Goal: Information Seeking & Learning: Learn about a topic

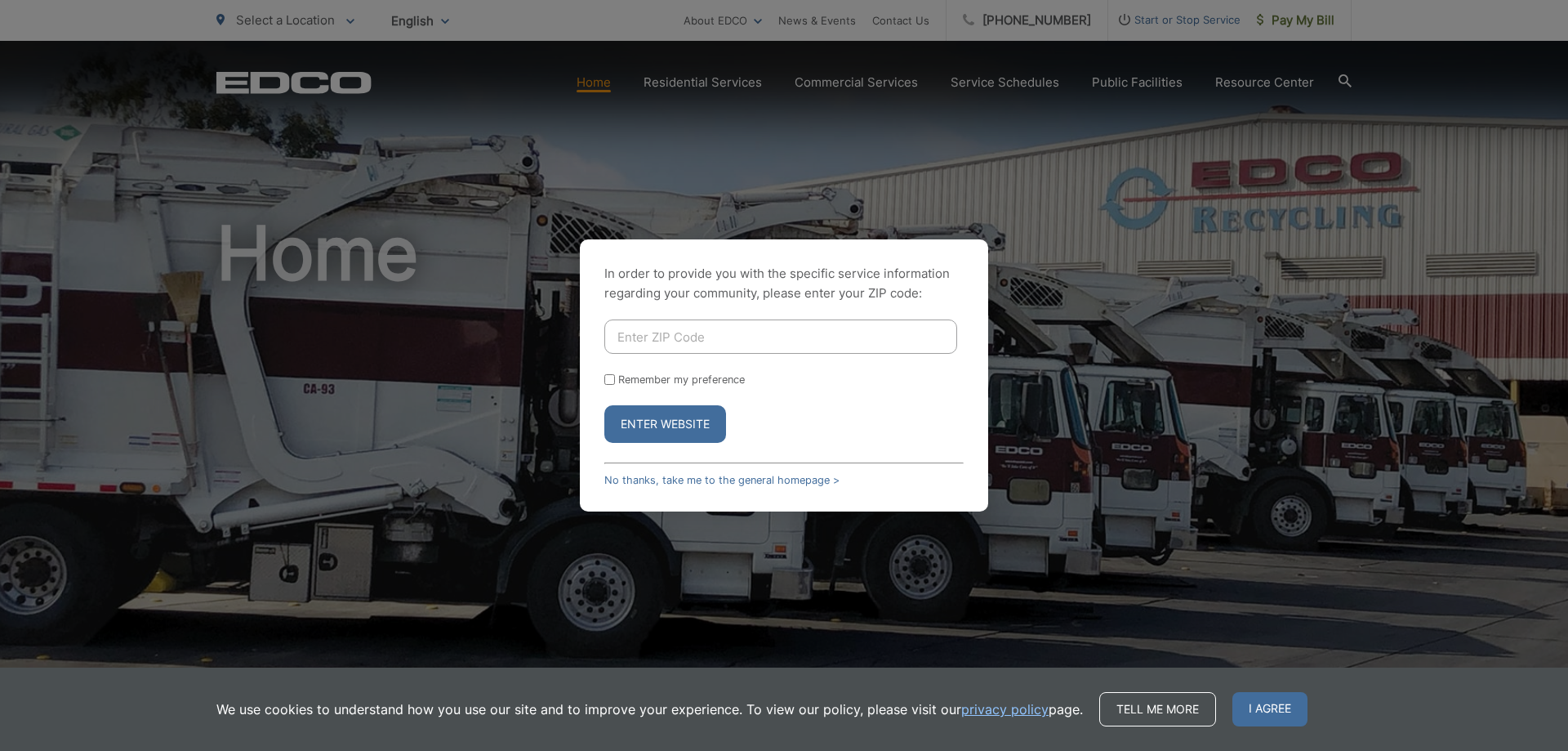
click at [694, 337] on input "Enter ZIP Code" at bounding box center [780, 337] width 353 height 34
type input "90715"
click at [680, 416] on button "Enter Website" at bounding box center [664, 424] width 122 height 38
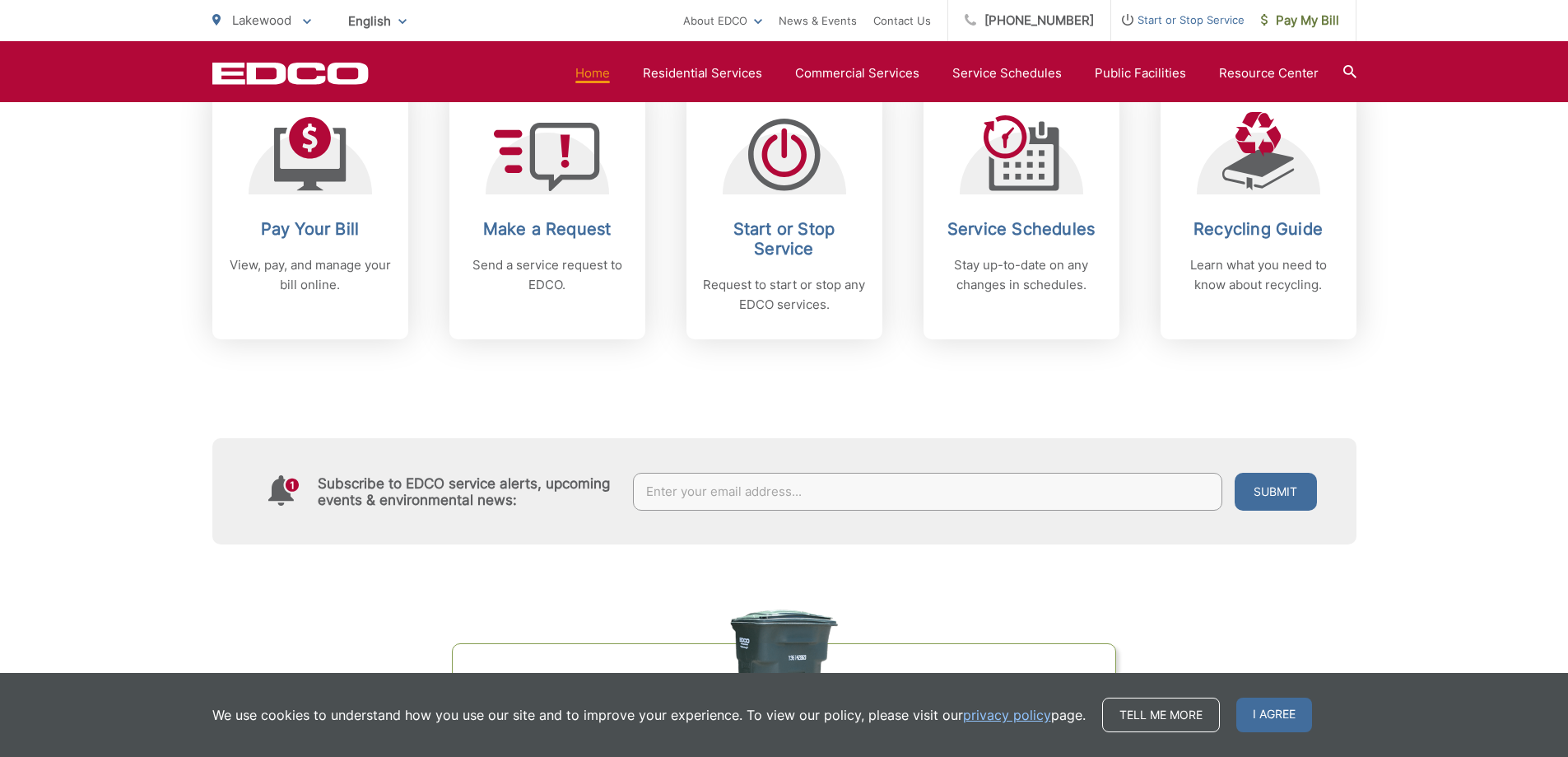
scroll to position [742, 0]
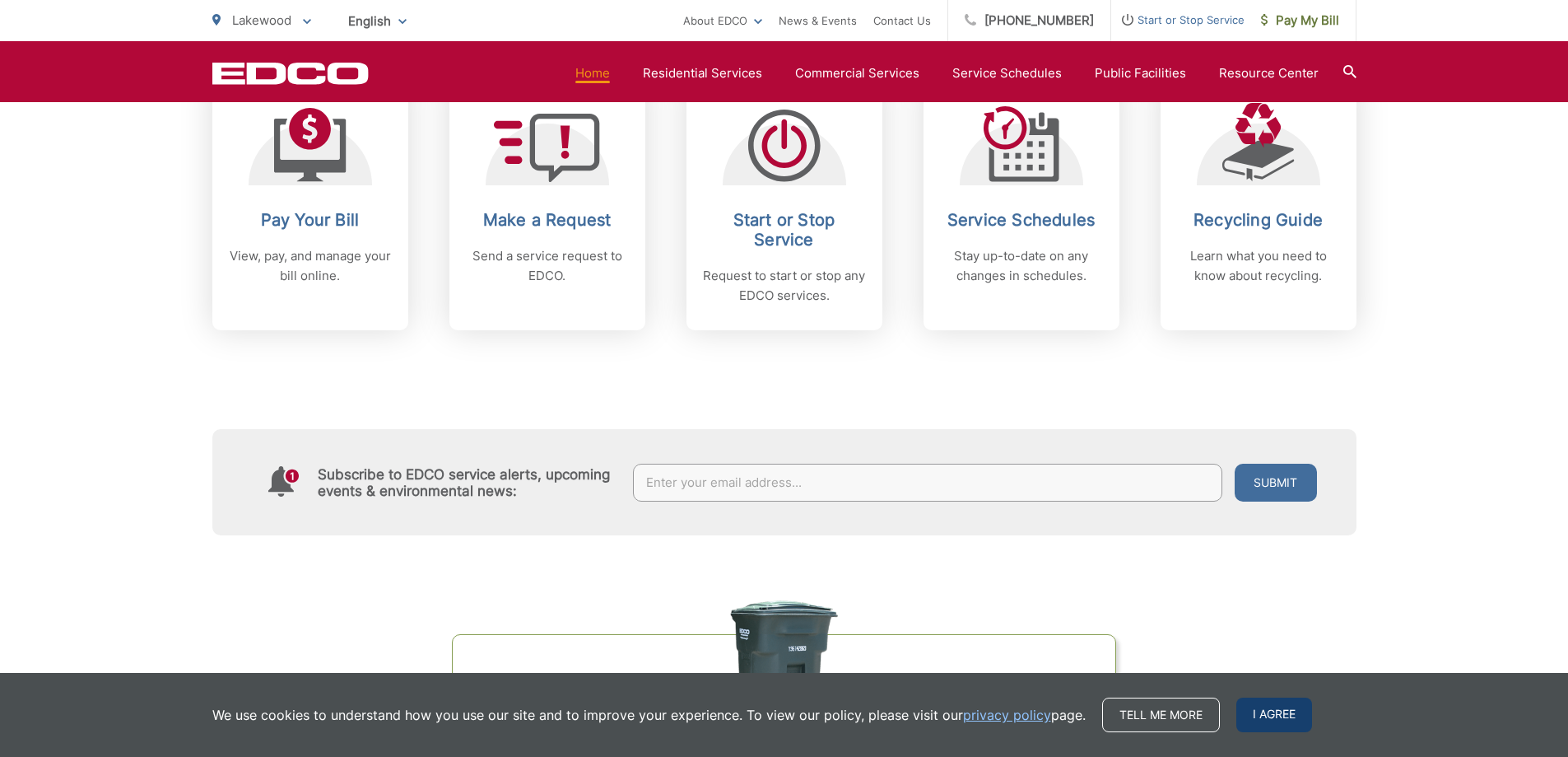
click at [1246, 726] on span "I agree" at bounding box center [1274, 714] width 75 height 34
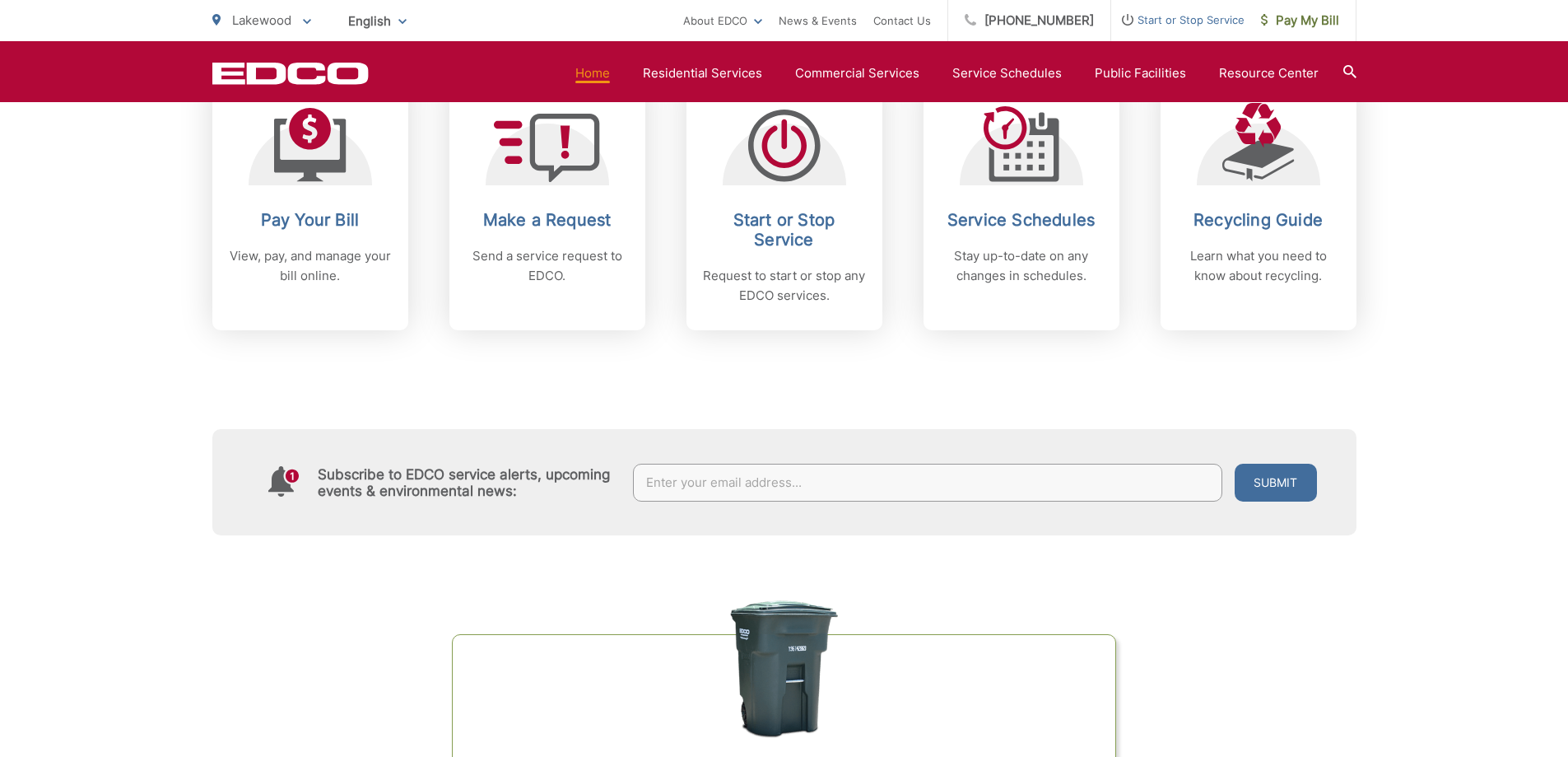
click at [1180, 626] on div "Organics Green Cart Challenge Are you sorting correctly? Test your knowledge an…" at bounding box center [784, 770] width 1144 height 469
click at [1195, 582] on div "Organics Green Cart Challenge Are you sorting correctly? Test your knowledge an…" at bounding box center [784, 770] width 1144 height 469
click at [1204, 603] on div "Organics Green Cart Challenge Are you sorting correctly? Test your knowledge an…" at bounding box center [784, 770] width 1144 height 469
click at [1176, 580] on div "Organics Green Cart Challenge Are you sorting correctly? Test your knowledge an…" at bounding box center [784, 770] width 1144 height 469
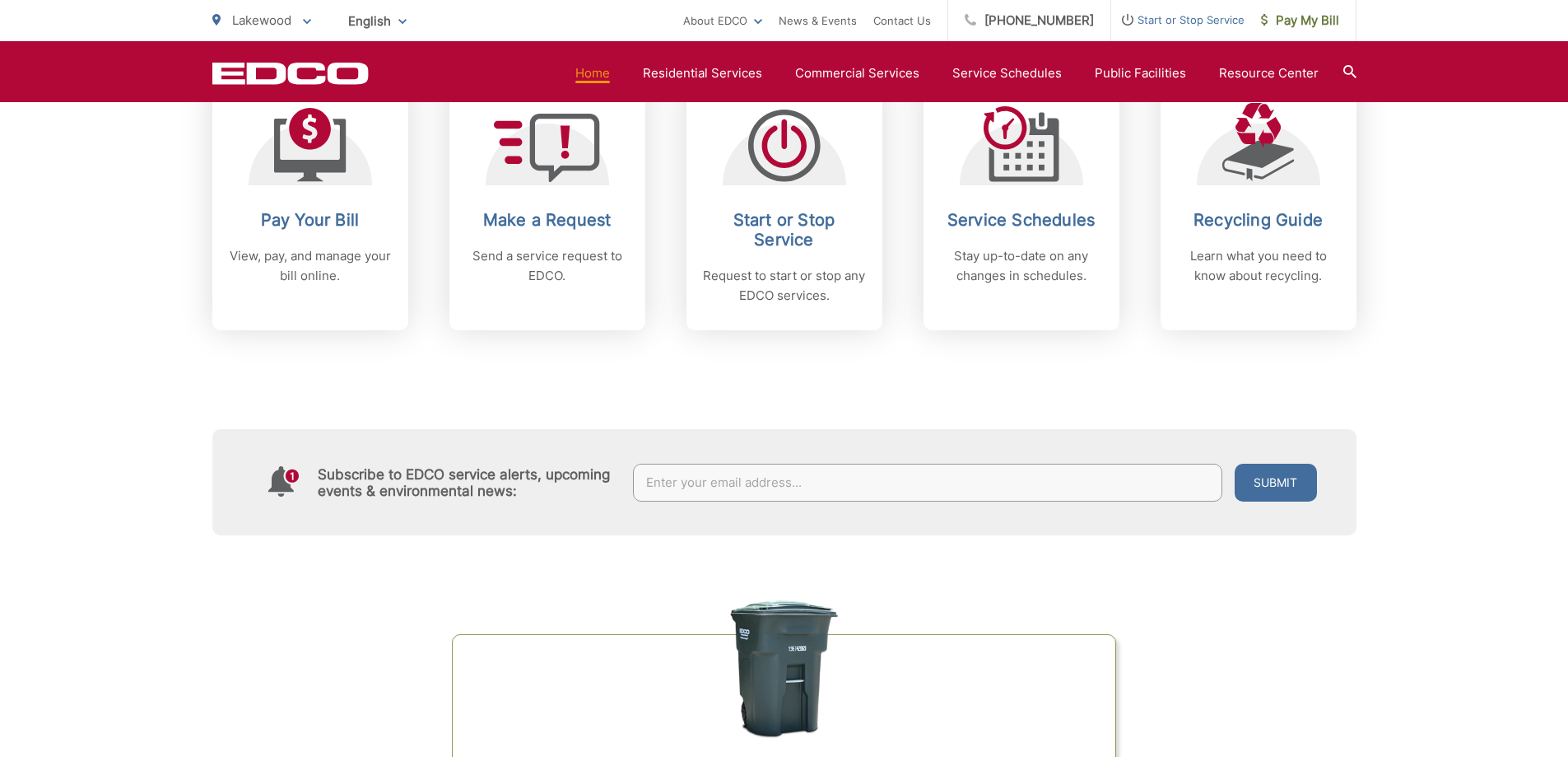
click at [1176, 609] on div "Organics Green Cart Challenge Are you sorting correctly? Test your knowledge an…" at bounding box center [784, 770] width 1144 height 469
click at [1179, 621] on div "Organics Green Cart Challenge Are you sorting correctly? Test your knowledge an…" at bounding box center [784, 770] width 1144 height 469
click at [1183, 610] on div "Organics Green Cart Challenge Are you sorting correctly? Test your knowledge an…" at bounding box center [784, 770] width 1144 height 469
click at [1198, 602] on div "Organics Green Cart Challenge Are you sorting correctly? Test your knowledge an…" at bounding box center [784, 770] width 1144 height 469
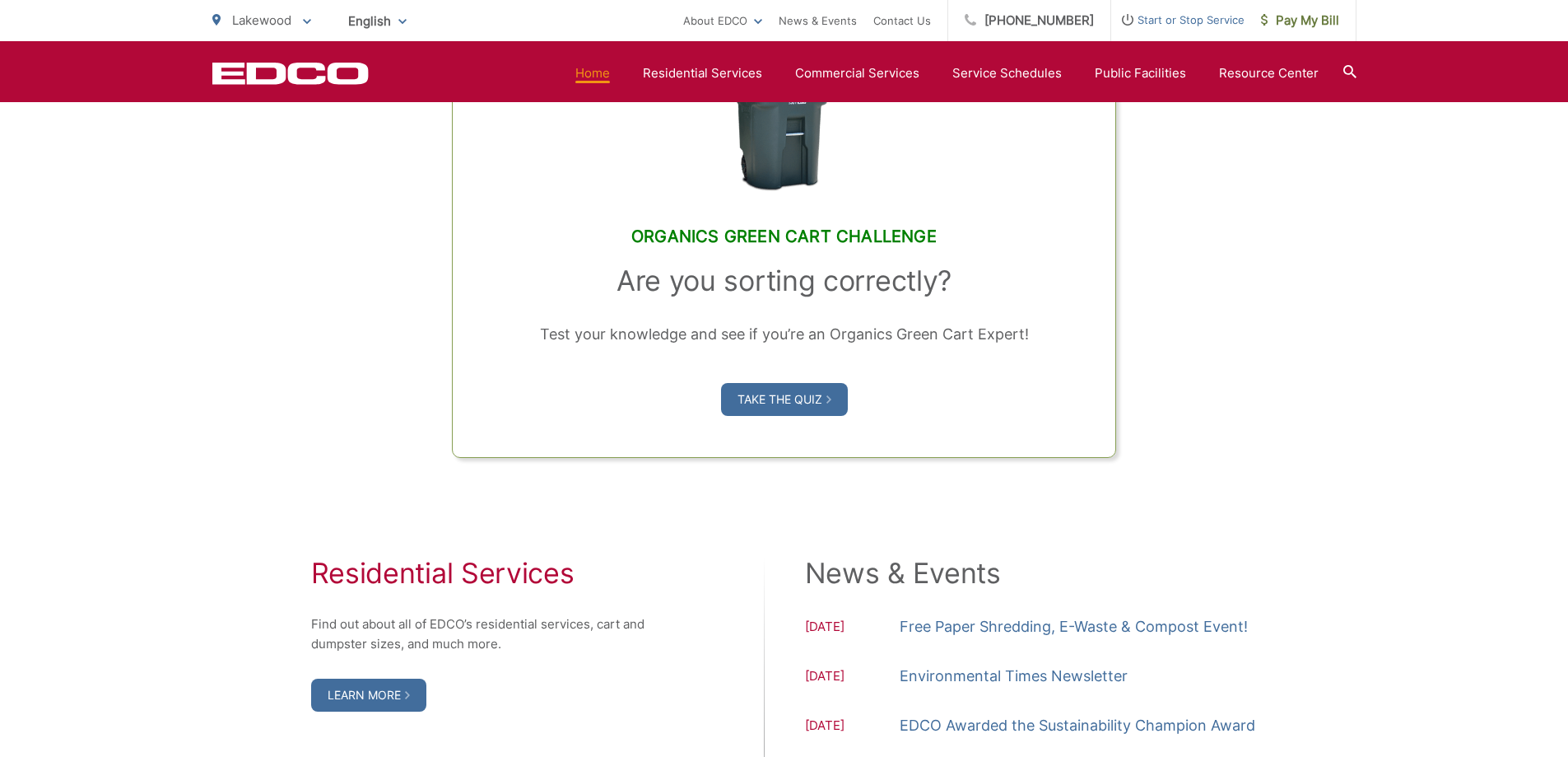
scroll to position [1318, 0]
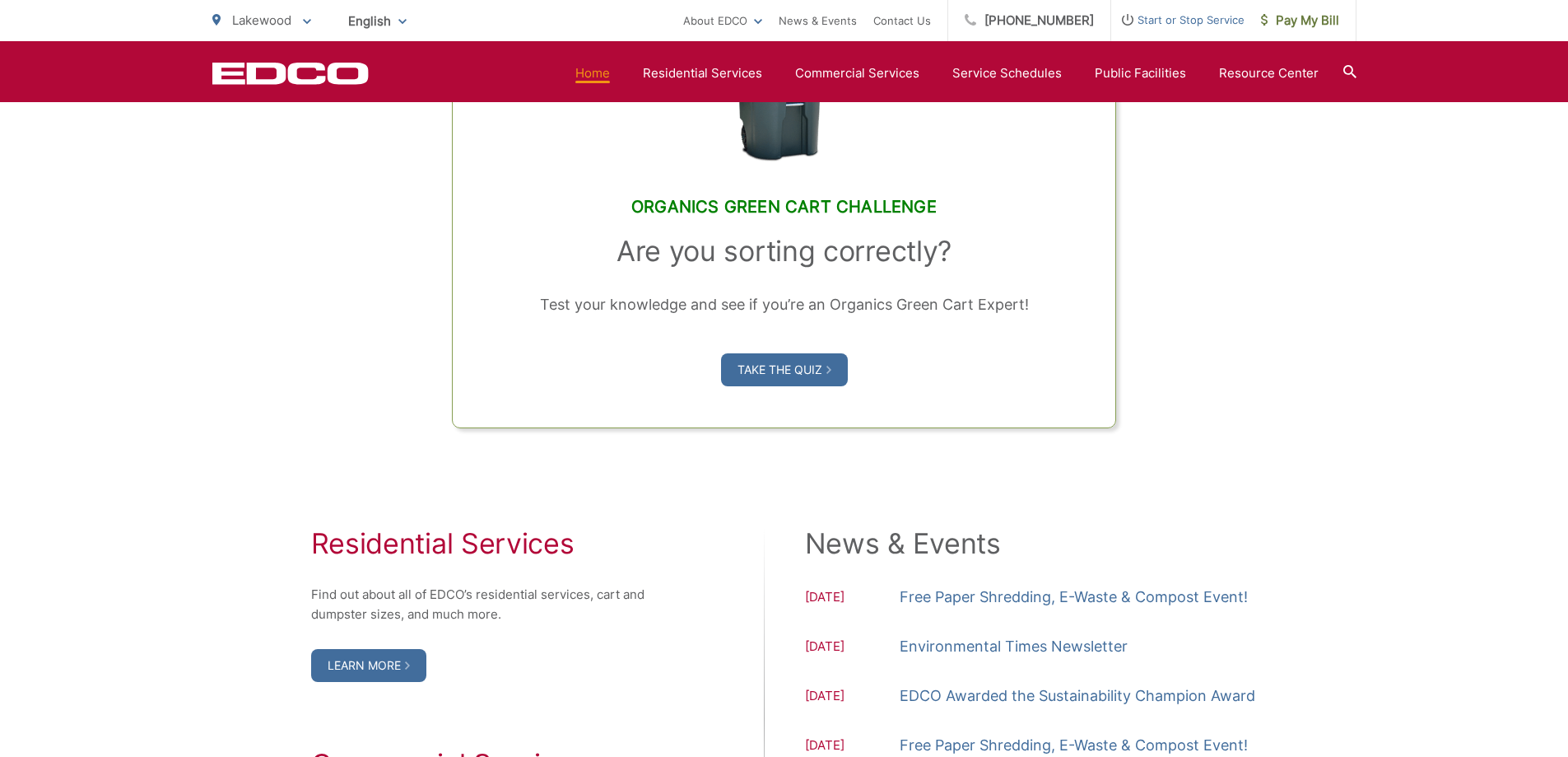
click at [1167, 392] on div "Organics Green Cart Challenge Are you sorting correctly? Test your knowledge an…" at bounding box center [784, 193] width 1144 height 469
drag, startPoint x: 1196, startPoint y: 359, endPoint x: 1187, endPoint y: 366, distance: 11.4
click at [1187, 366] on div "Organics Green Cart Challenge Are you sorting correctly? Test your knowledge an…" at bounding box center [784, 193] width 1144 height 469
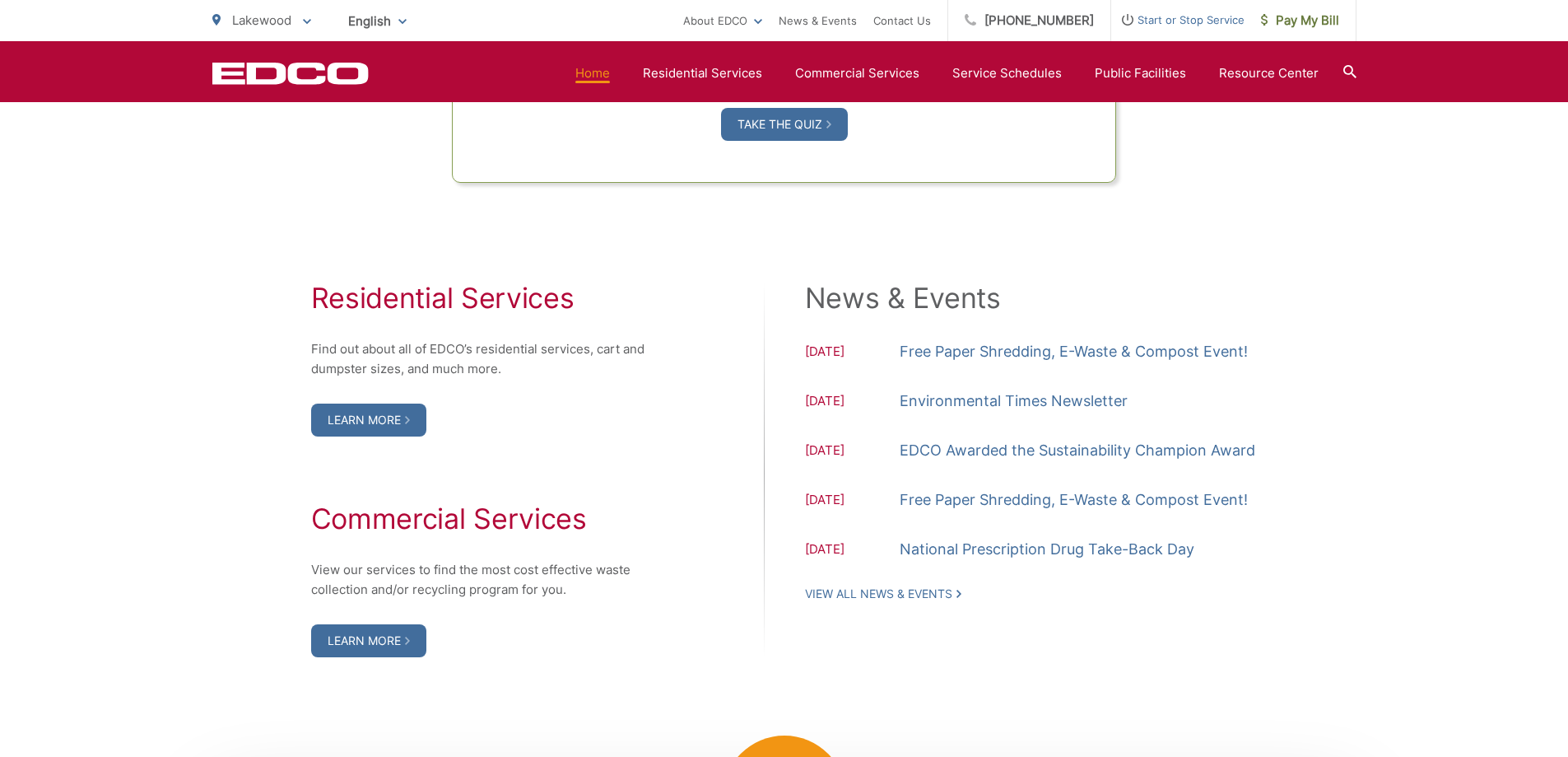
scroll to position [1565, 0]
click at [1208, 218] on div "Residential Services Find out about all of EDCO’s residential services, cart an…" at bounding box center [784, 467] width 1144 height 573
click at [1194, 220] on div "Residential Services Find out about all of EDCO’s residential services, cart an…" at bounding box center [784, 467] width 1144 height 573
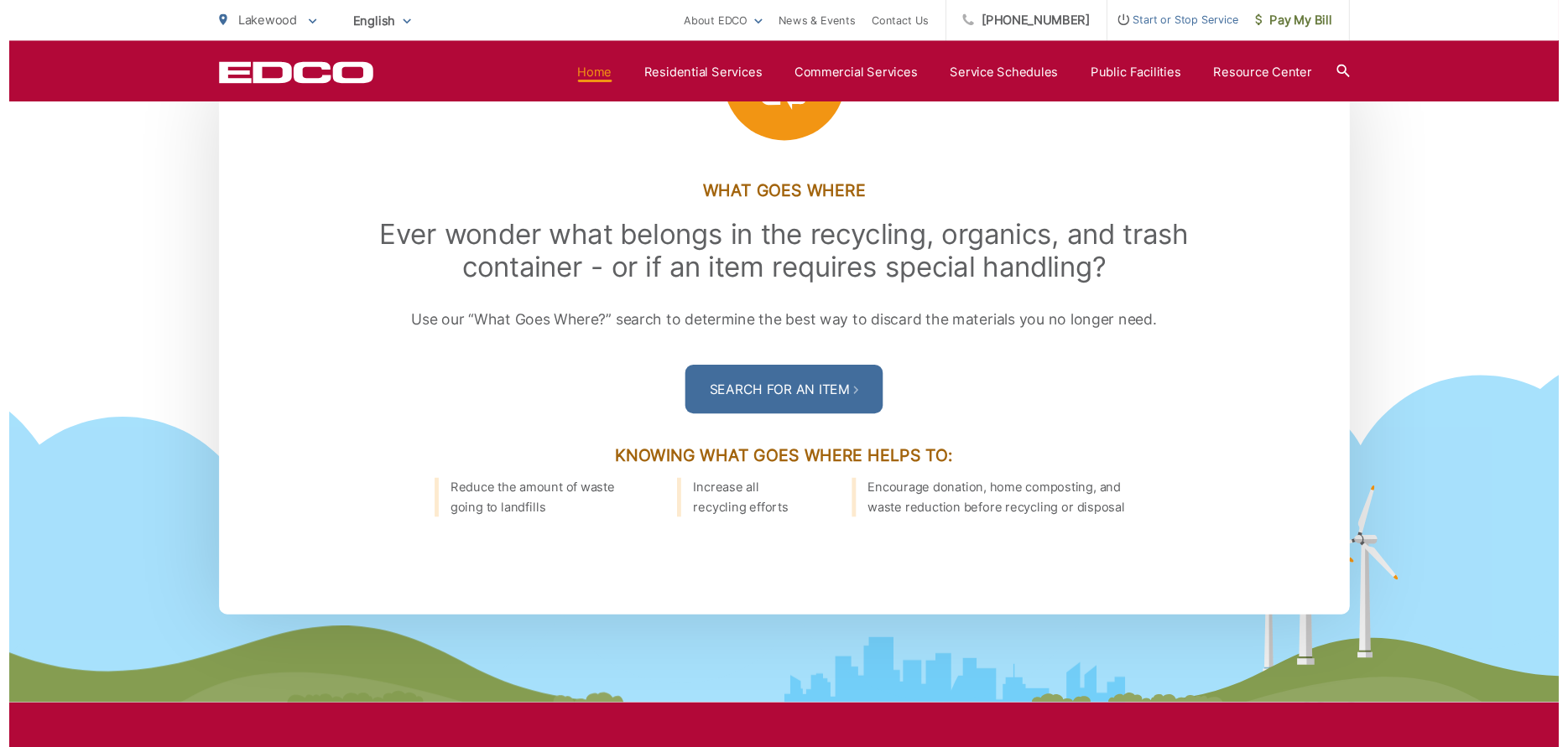
scroll to position [2432, 0]
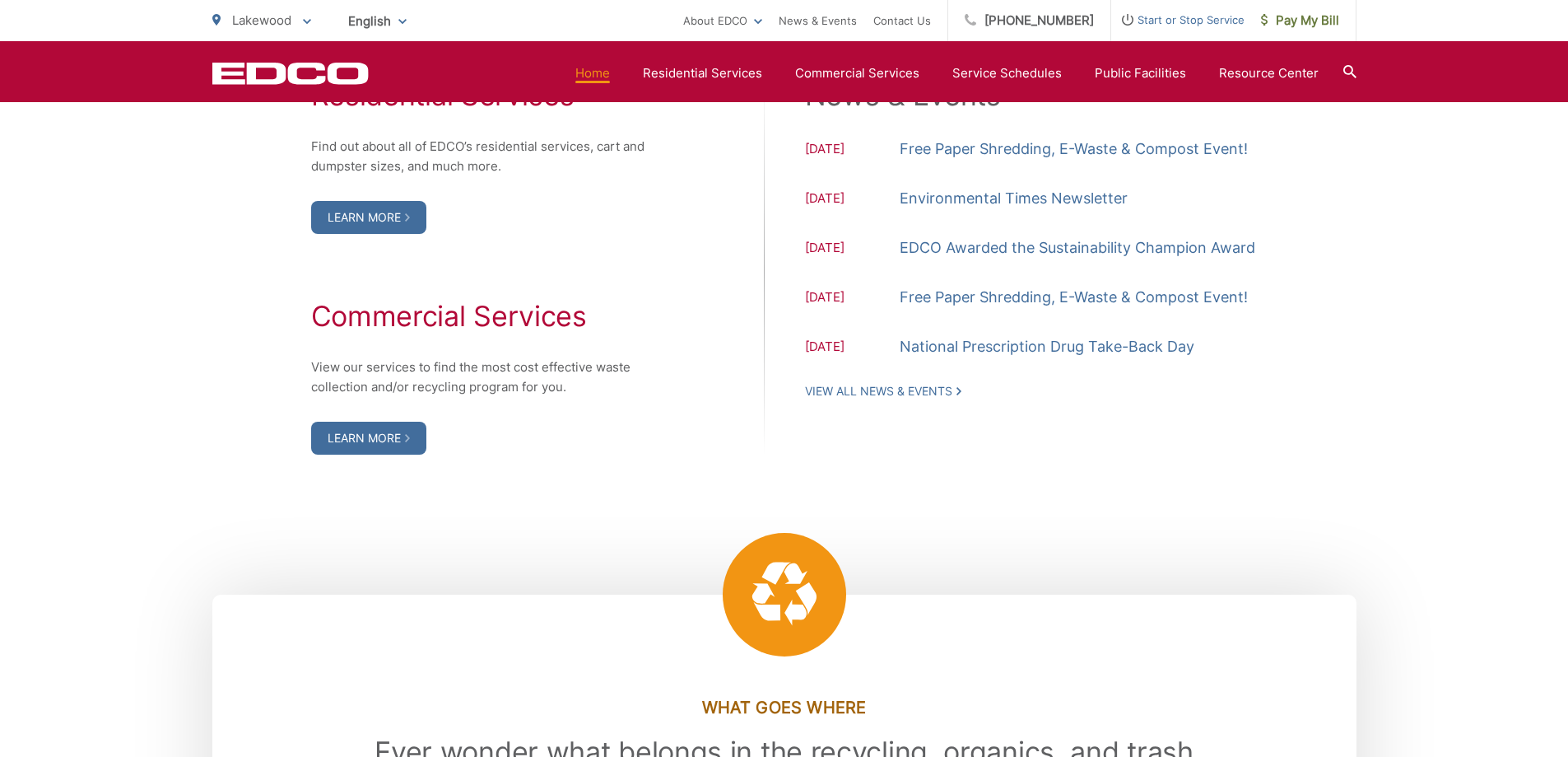
scroll to position [1729, 0]
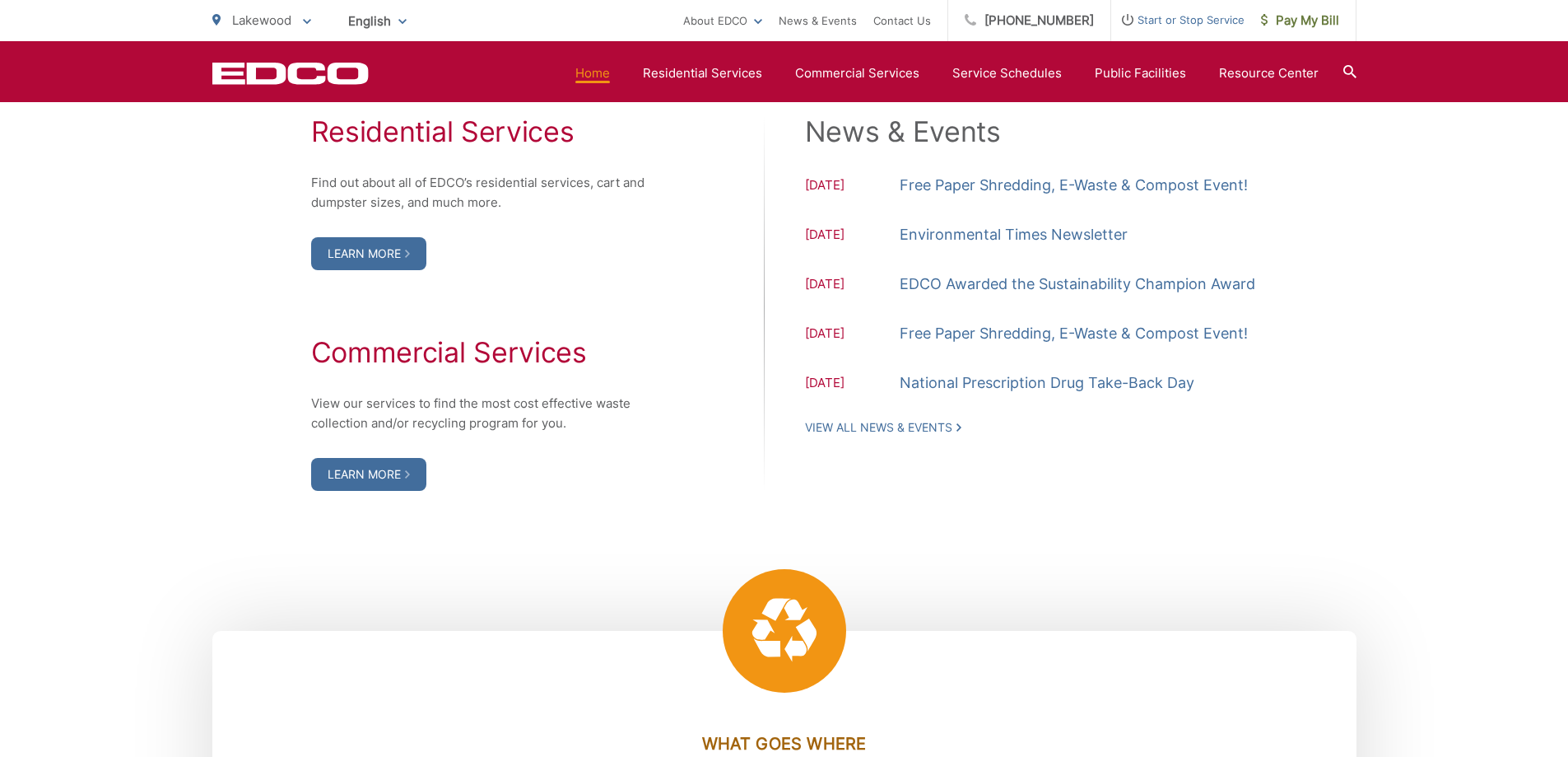
drag, startPoint x: 1554, startPoint y: 664, endPoint x: 1436, endPoint y: 161, distance: 516.7
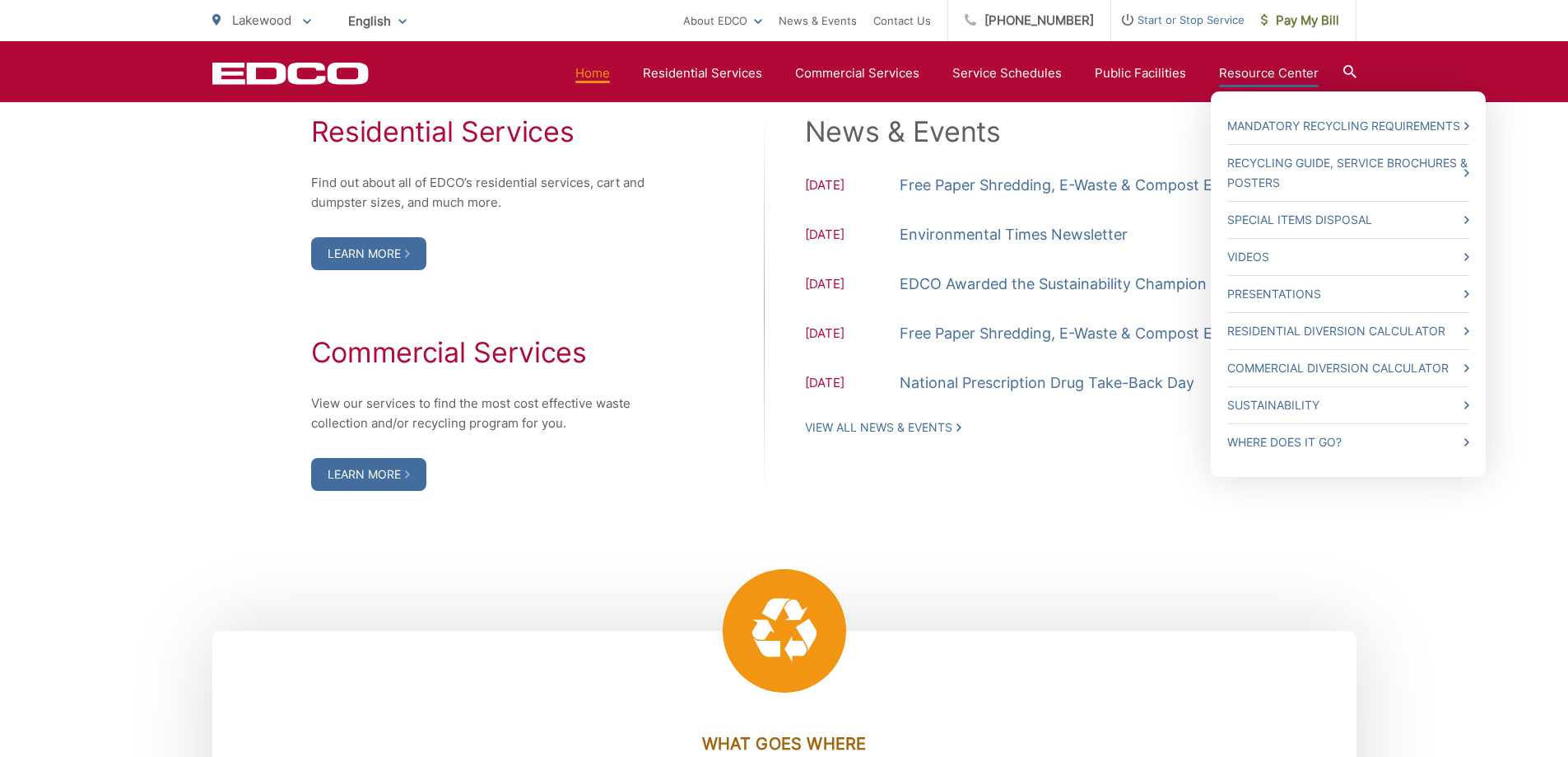
scroll to position [1153, 0]
